Goal: Information Seeking & Learning: Learn about a topic

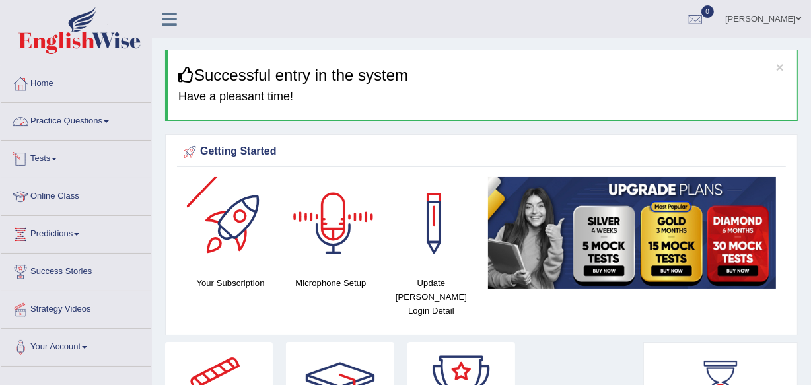
click at [108, 119] on link "Practice Questions" at bounding box center [76, 119] width 151 height 33
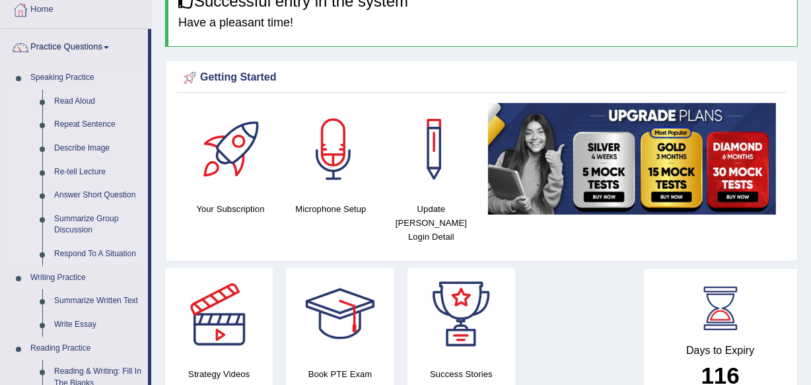
scroll to position [59, 0]
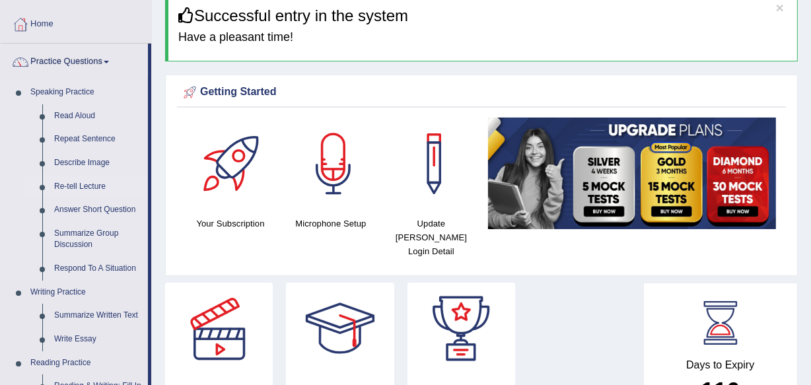
click at [85, 186] on link "Re-tell Lecture" at bounding box center [98, 187] width 100 height 24
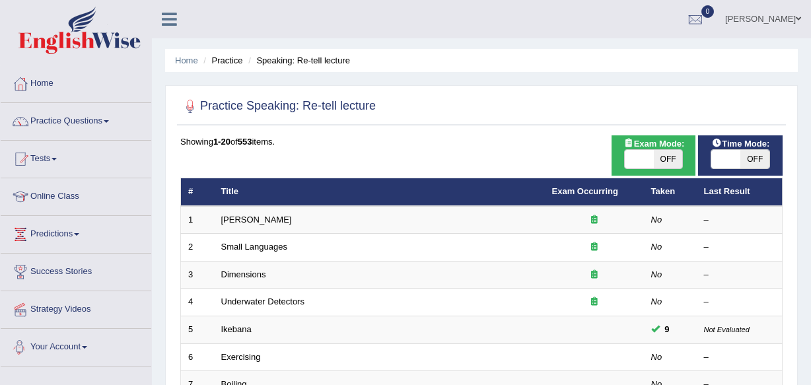
scroll to position [180, 0]
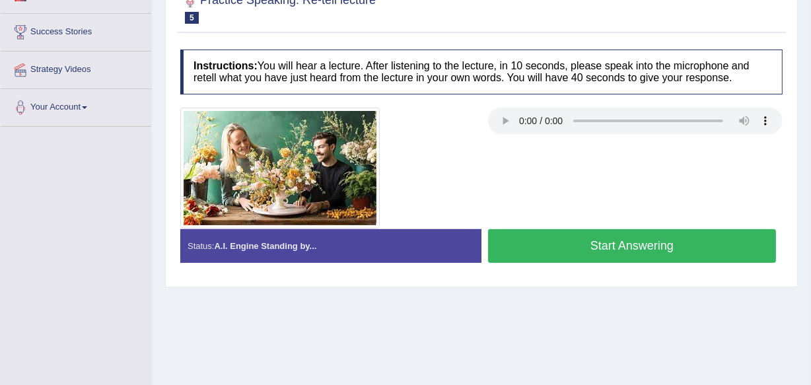
click at [565, 246] on button "Start Answering" at bounding box center [632, 246] width 288 height 34
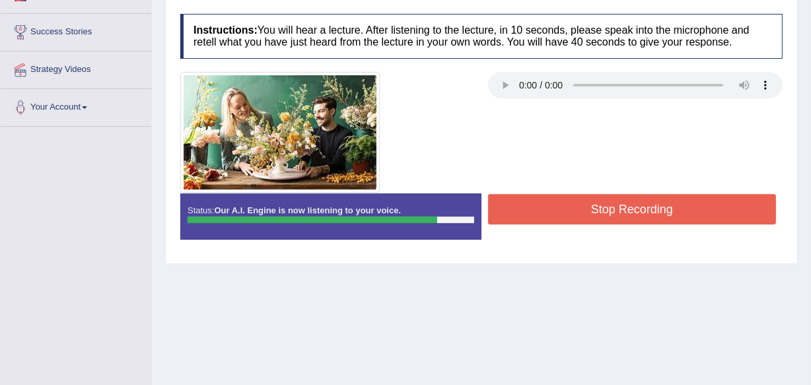
click at [571, 210] on button "Stop Recording" at bounding box center [632, 209] width 288 height 30
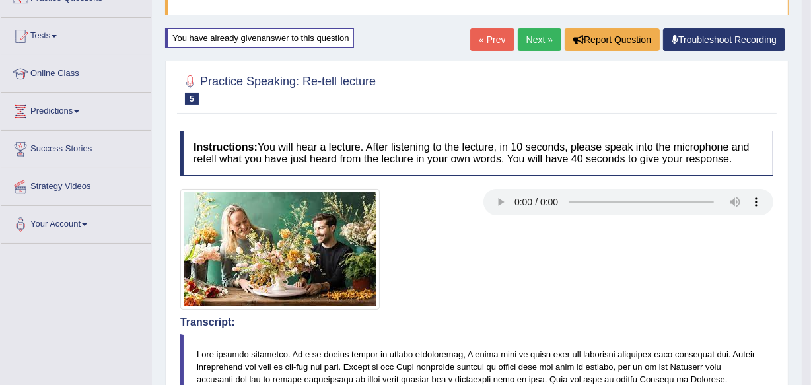
scroll to position [120, 0]
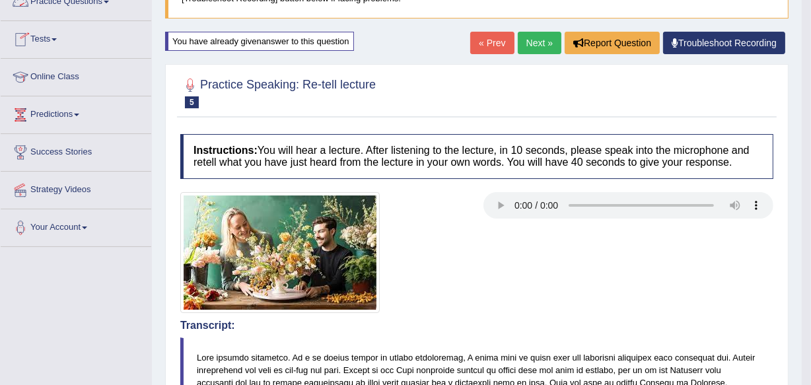
click at [96, 17] on li "Practice Questions Speaking Practice Read Aloud Repeat Sentence Describe Image …" at bounding box center [76, 2] width 151 height 38
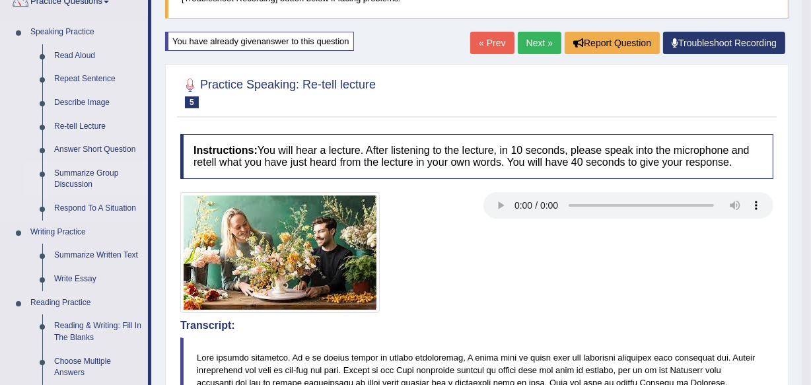
click at [75, 174] on link "Summarize Group Discussion" at bounding box center [98, 179] width 100 height 35
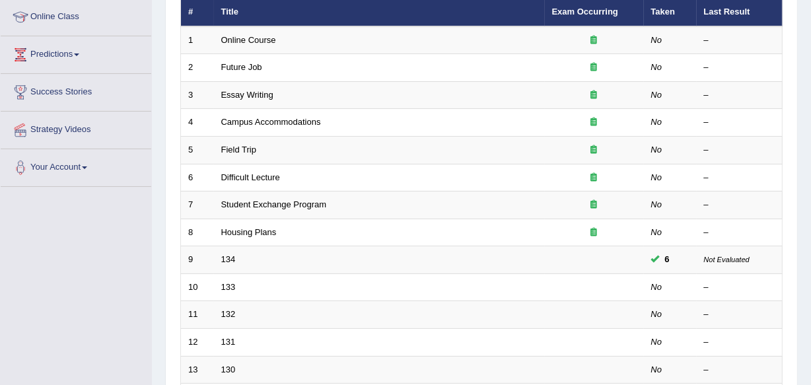
click at [233, 261] on link "134" at bounding box center [228, 259] width 15 height 10
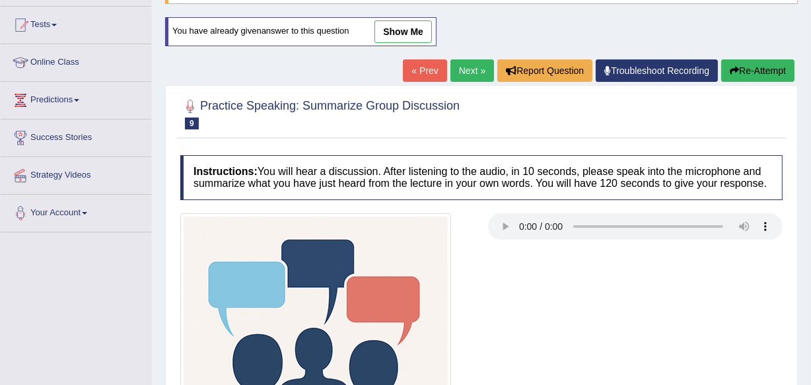
scroll to position [120, 0]
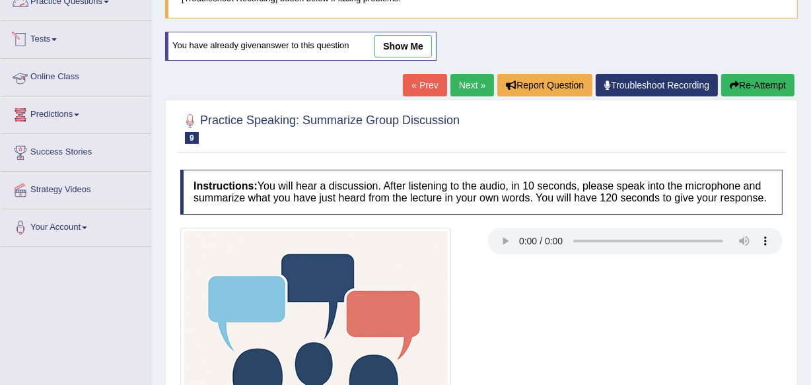
click at [106, 2] on link "Practice Questions" at bounding box center [76, -1] width 151 height 33
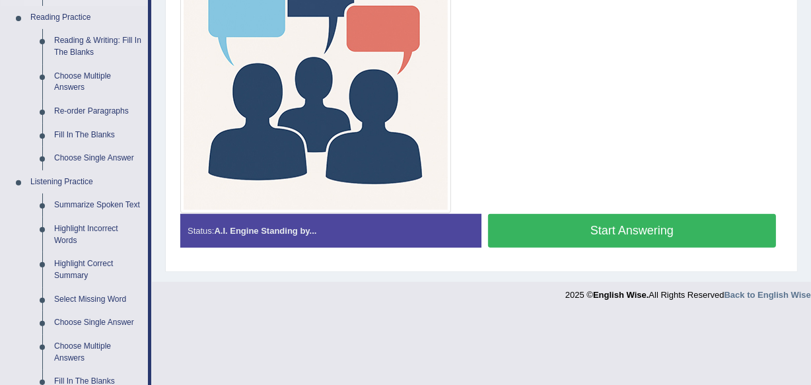
scroll to position [480, 0]
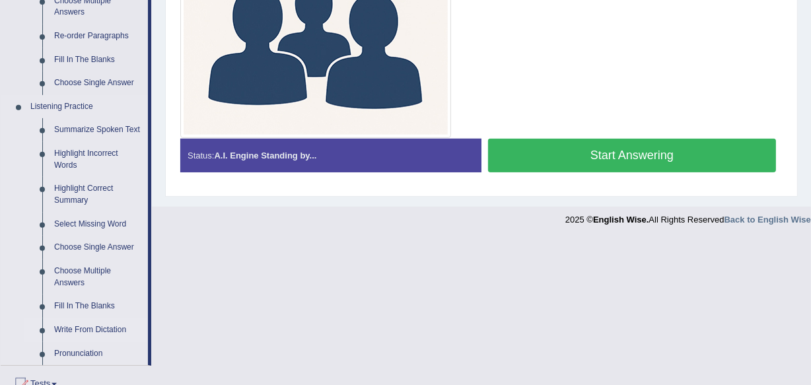
click at [109, 327] on link "Write From Dictation" at bounding box center [98, 330] width 100 height 24
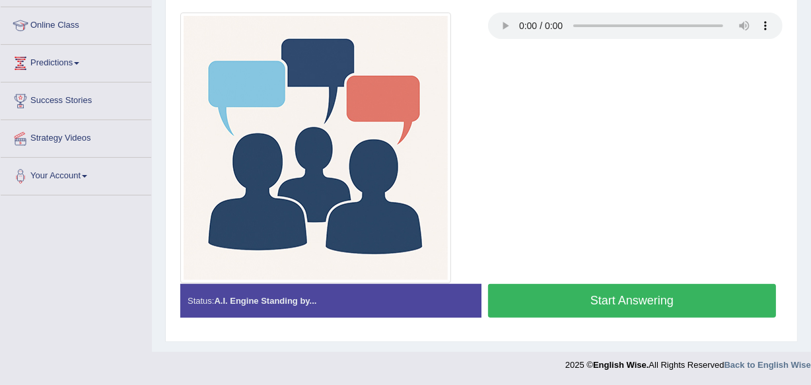
scroll to position [334, 0]
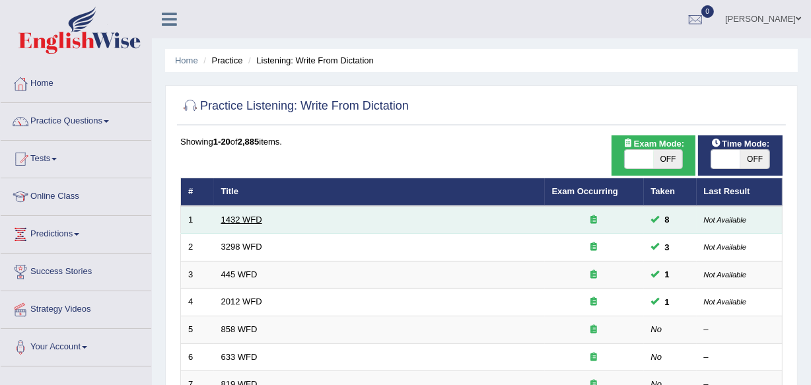
drag, startPoint x: 252, startPoint y: 216, endPoint x: 242, endPoint y: 217, distance: 9.9
click at [251, 216] on link "1432 WFD" at bounding box center [241, 220] width 41 height 10
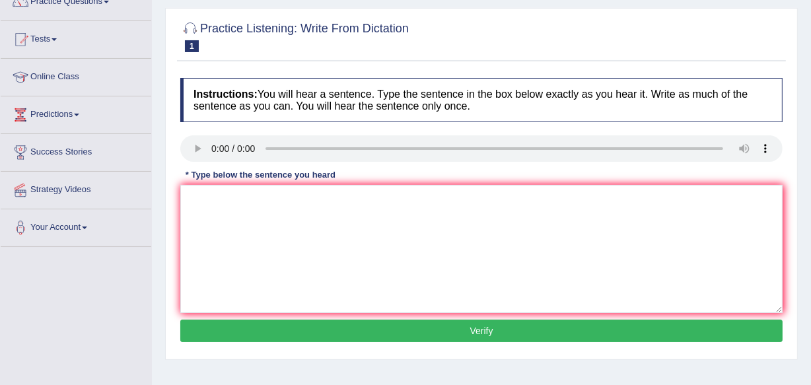
scroll to position [180, 0]
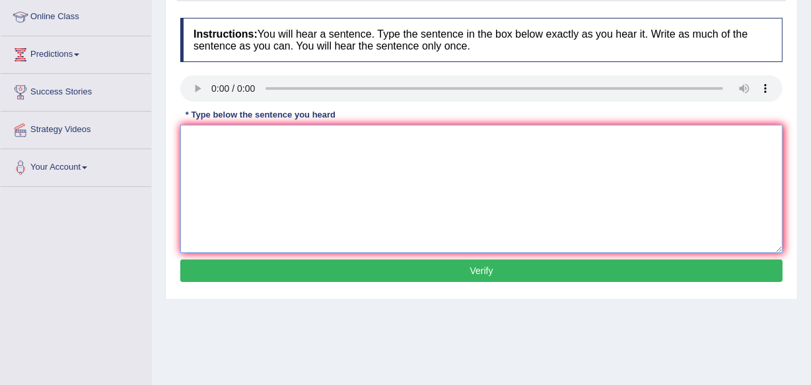
click at [231, 144] on textarea at bounding box center [481, 189] width 603 height 128
type textarea "More physical activity is beneficial to your health healths."
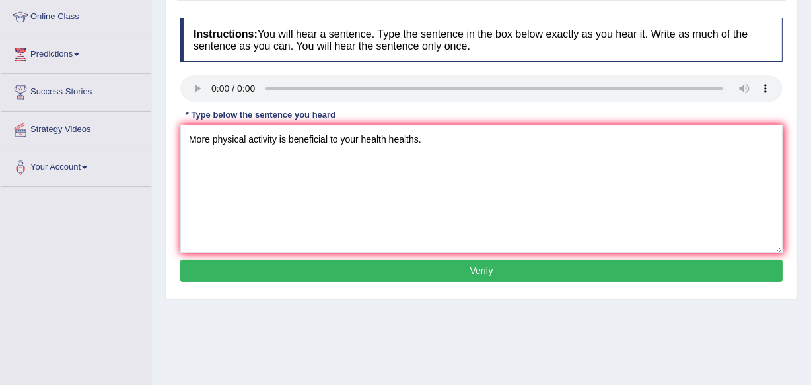
click at [343, 273] on button "Verify" at bounding box center [481, 271] width 603 height 22
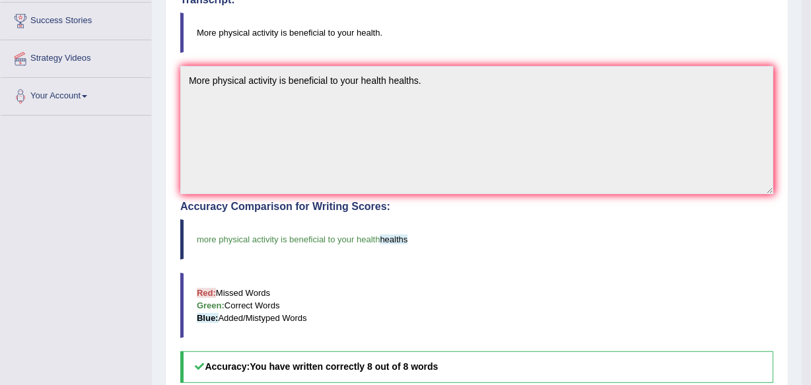
scroll to position [240, 0]
